Goal: Find specific page/section: Find specific page/section

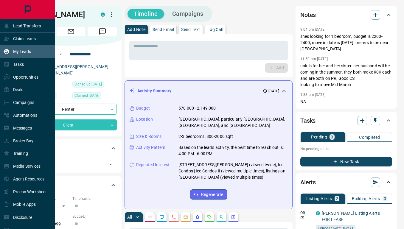
click at [13, 50] on div "My Leads" at bounding box center [17, 52] width 27 height 10
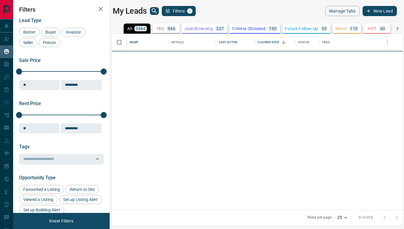
scroll to position [175, 291]
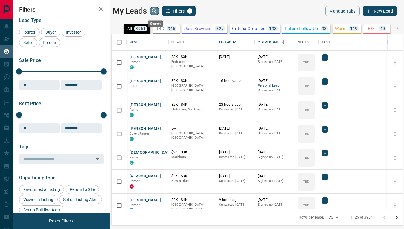
click at [155, 10] on icon "search button" at bounding box center [154, 10] width 7 height 7
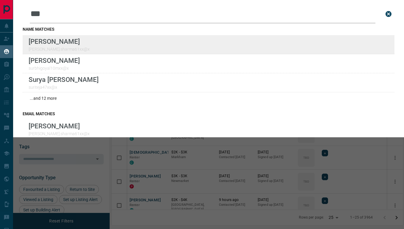
type input "***"
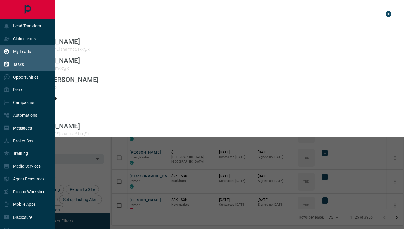
click at [9, 64] on icon at bounding box center [6, 64] width 4 height 5
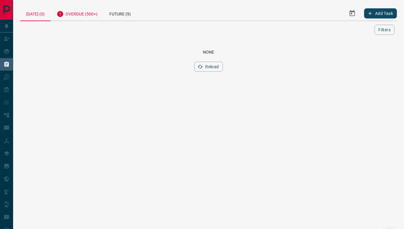
click at [90, 13] on div "Overdue (500+)" at bounding box center [77, 13] width 53 height 15
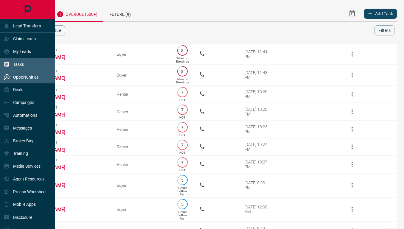
click at [13, 77] on div "Opportunities" at bounding box center [21, 77] width 35 height 10
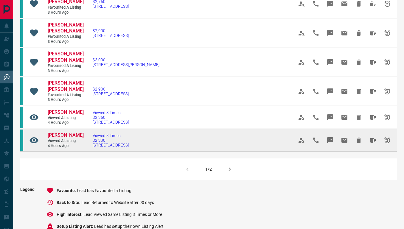
scroll to position [381, 0]
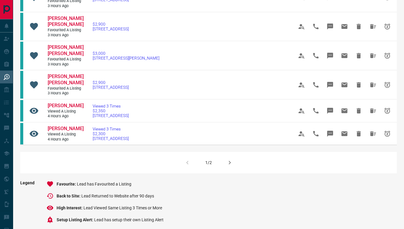
click at [230, 164] on icon "button" at bounding box center [230, 163] width 2 height 4
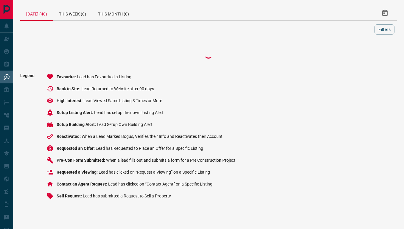
scroll to position [10, 0]
